Goal: Task Accomplishment & Management: Use online tool/utility

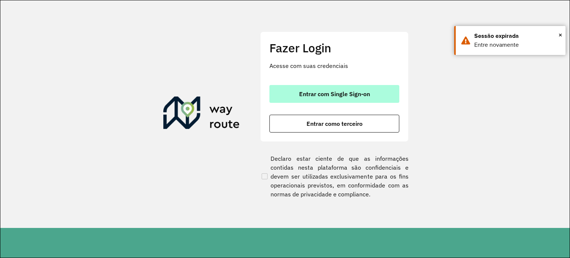
click at [359, 93] on span "Entrar com Single Sign-on" at bounding box center [334, 94] width 71 height 6
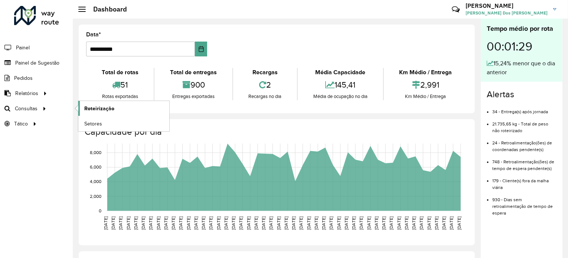
click at [100, 107] on span "Roteirização" at bounding box center [99, 109] width 30 height 8
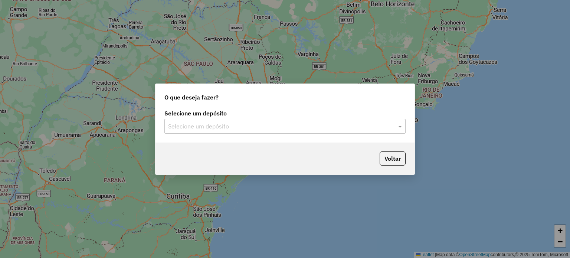
click at [384, 132] on div "Selecione um depósito" at bounding box center [284, 126] width 241 height 15
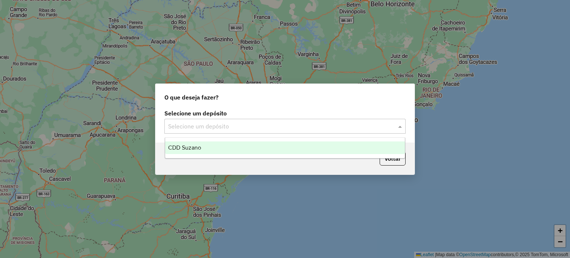
click at [270, 144] on div "CDD Suzano" at bounding box center [285, 147] width 240 height 13
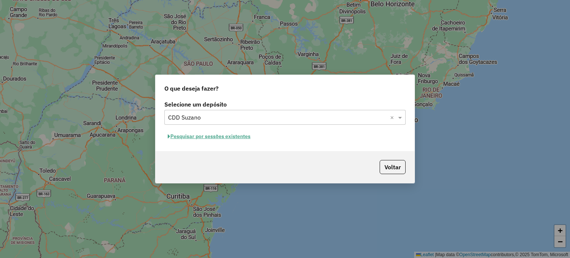
click at [235, 135] on button "Pesquisar por sessões existentes" at bounding box center [208, 137] width 89 height 12
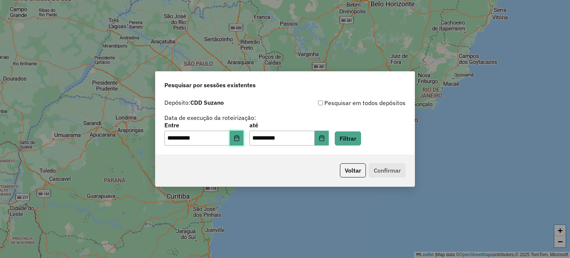
click at [238, 133] on button "Choose Date" at bounding box center [237, 138] width 14 height 15
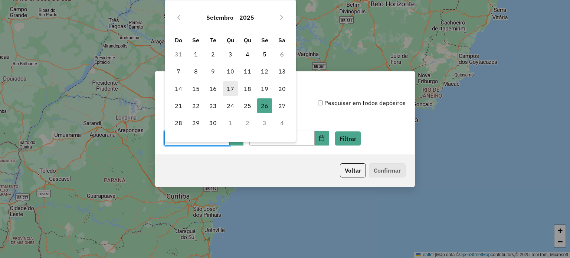
click at [228, 86] on span "17" at bounding box center [230, 88] width 15 height 15
type input "**********"
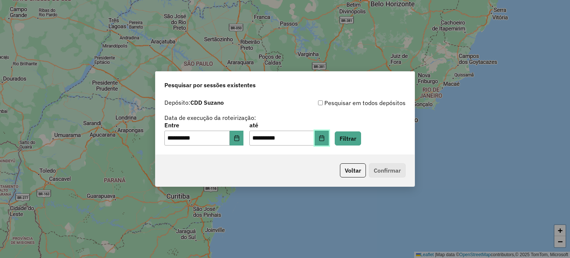
click at [325, 139] on icon "Choose Date" at bounding box center [322, 138] width 6 height 6
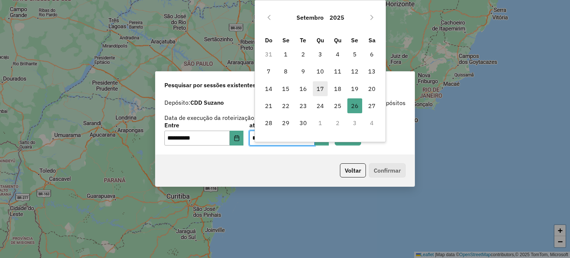
click at [321, 87] on span "17" at bounding box center [320, 88] width 15 height 15
type input "**********"
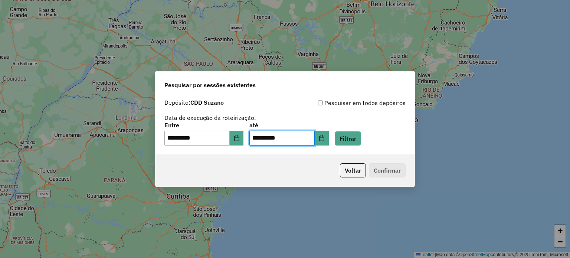
click at [394, 140] on div "**********" at bounding box center [284, 134] width 241 height 23
click at [361, 134] on button "Filtrar" at bounding box center [348, 138] width 26 height 14
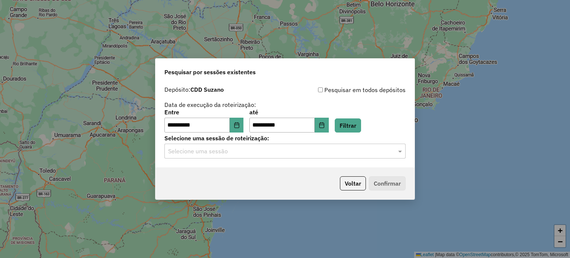
click at [353, 152] on input "text" at bounding box center [277, 151] width 219 height 9
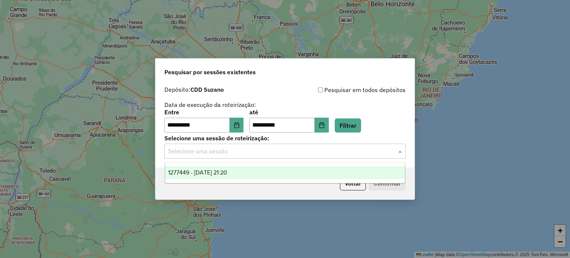
click at [279, 167] on div "1277449 - 17/09/2025 21:20" at bounding box center [285, 172] width 240 height 13
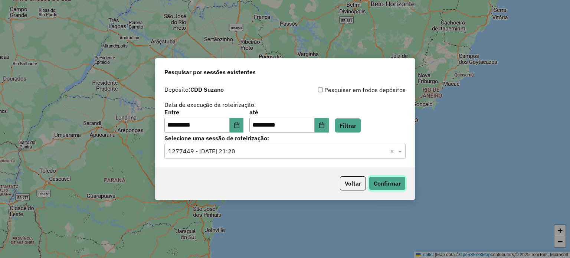
drag, startPoint x: 383, startPoint y: 185, endPoint x: 445, endPoint y: 153, distance: 69.7
click at [384, 185] on button "Confirmar" at bounding box center [387, 183] width 37 height 14
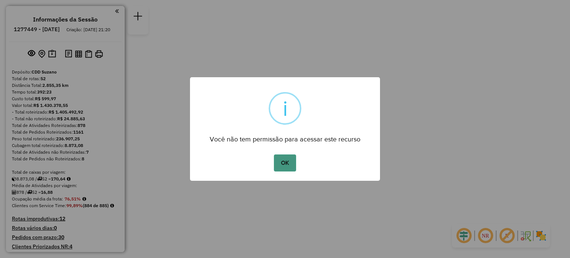
click at [286, 163] on button "OK" at bounding box center [285, 162] width 22 height 17
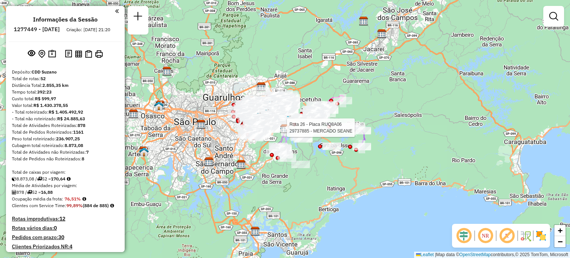
scroll to position [1186, 0]
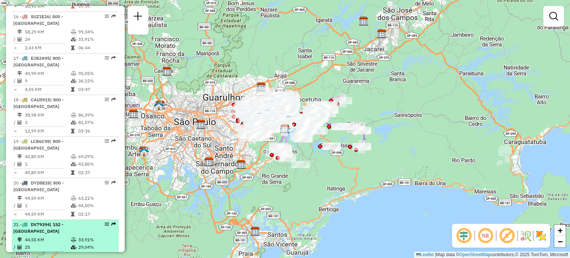
click at [105, 222] on em at bounding box center [107, 224] width 4 height 4
select select "**********"
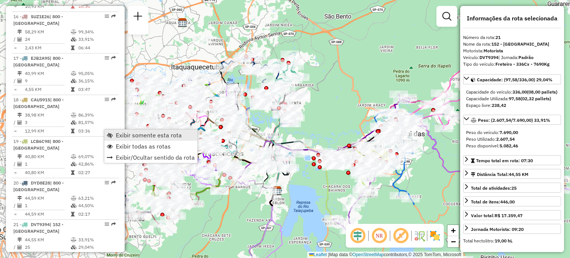
click at [145, 133] on span "Exibir somente esta rota" at bounding box center [149, 135] width 66 height 6
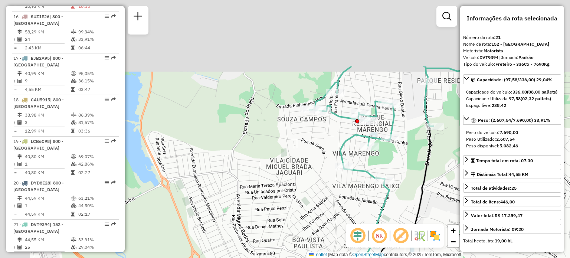
drag, startPoint x: 239, startPoint y: 69, endPoint x: 294, endPoint y: 162, distance: 106.9
click at [294, 162] on div "Janela de atendimento Grade de atendimento Capacidade Transportadoras Veículos …" at bounding box center [285, 129] width 570 height 258
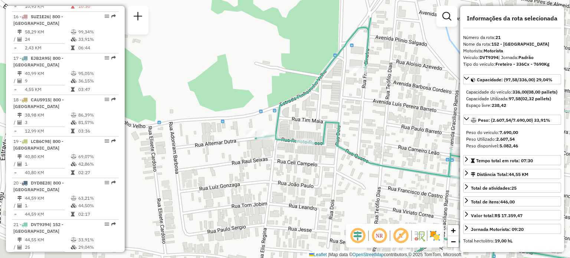
drag, startPoint x: 333, startPoint y: 43, endPoint x: 326, endPoint y: 86, distance: 44.1
click at [326, 86] on div "Janela de atendimento Grade de atendimento Capacidade Transportadoras Veículos …" at bounding box center [285, 129] width 570 height 258
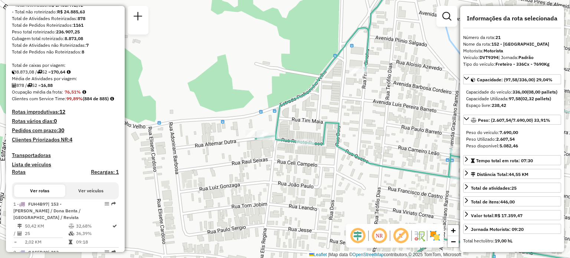
scroll to position [0, 0]
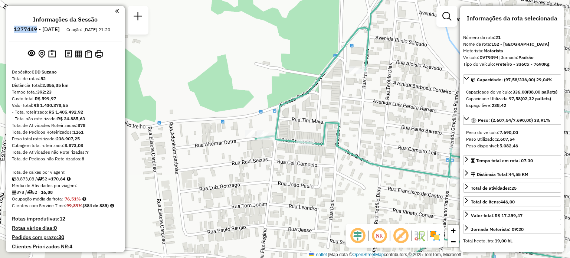
drag, startPoint x: 34, startPoint y: 29, endPoint x: 58, endPoint y: 30, distance: 23.4
click at [58, 30] on li "1277449 - [DATE]" at bounding box center [37, 31] width 50 height 10
copy h6 "1277449"
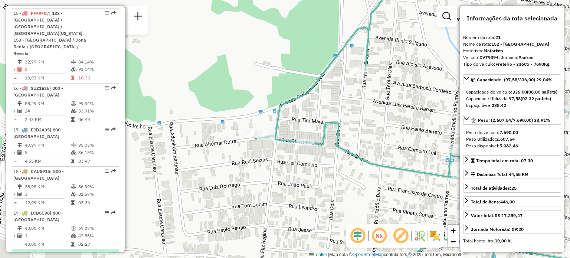
scroll to position [1225, 0]
